Goal: Error: Check status

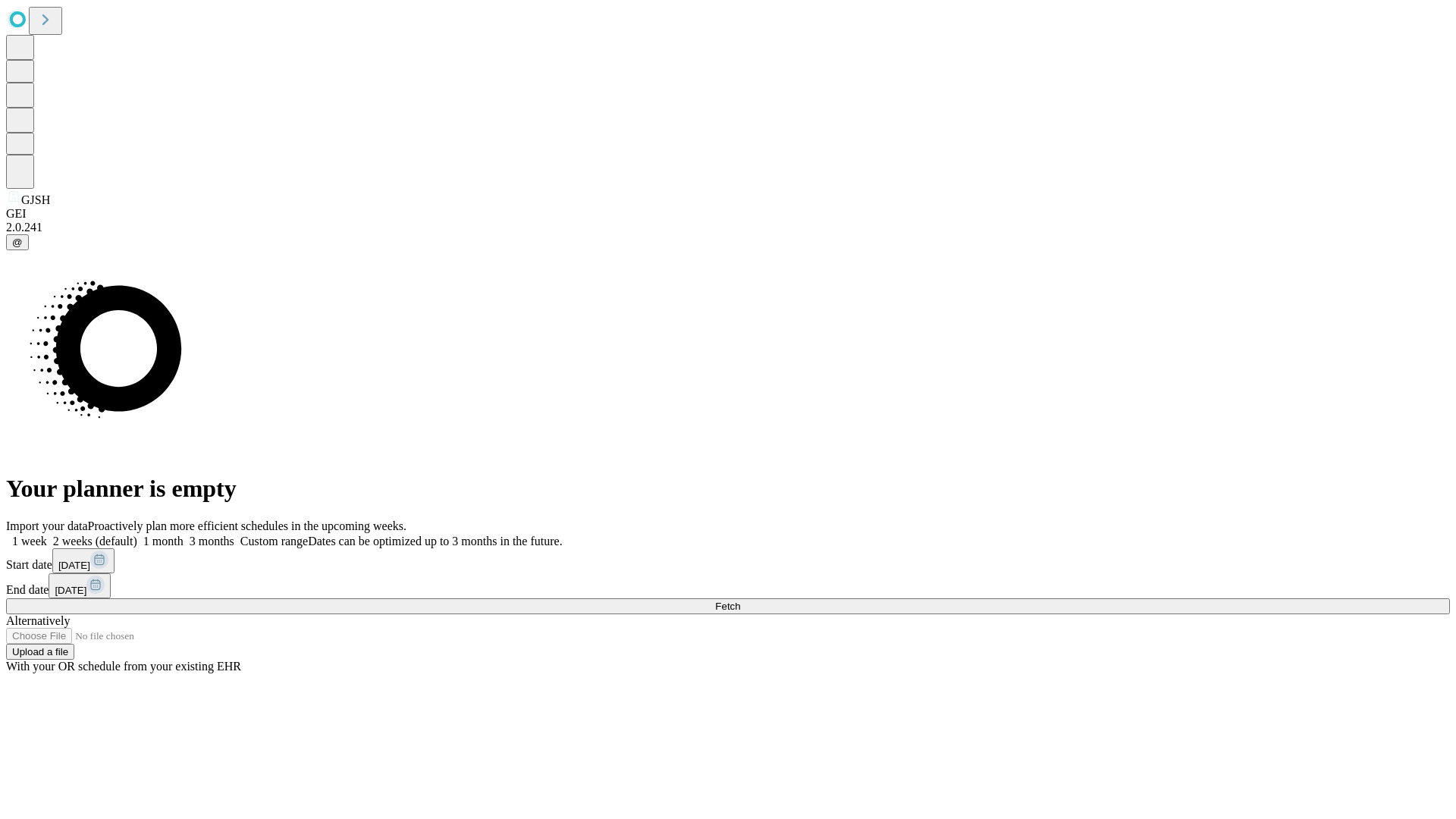
click at [740, 601] on span "Fetch" at bounding box center [727, 606] width 25 height 11
